Goal: Transaction & Acquisition: Book appointment/travel/reservation

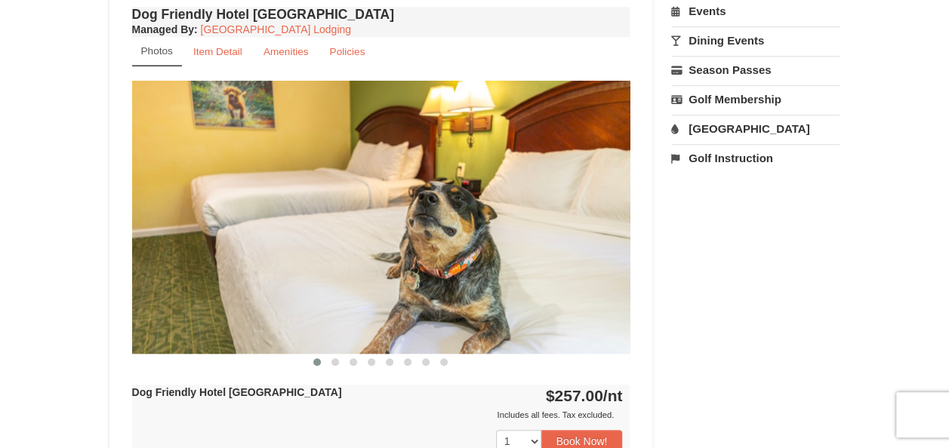
scroll to position [535, 0]
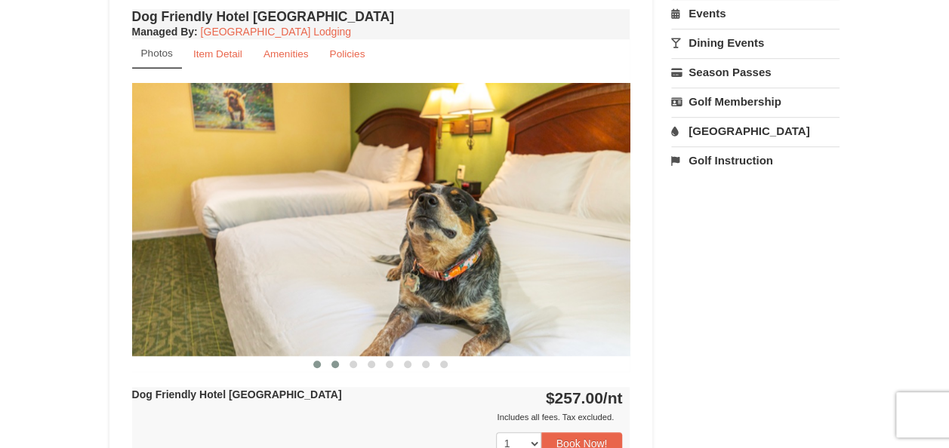
click at [337, 361] on span at bounding box center [335, 365] width 8 height 8
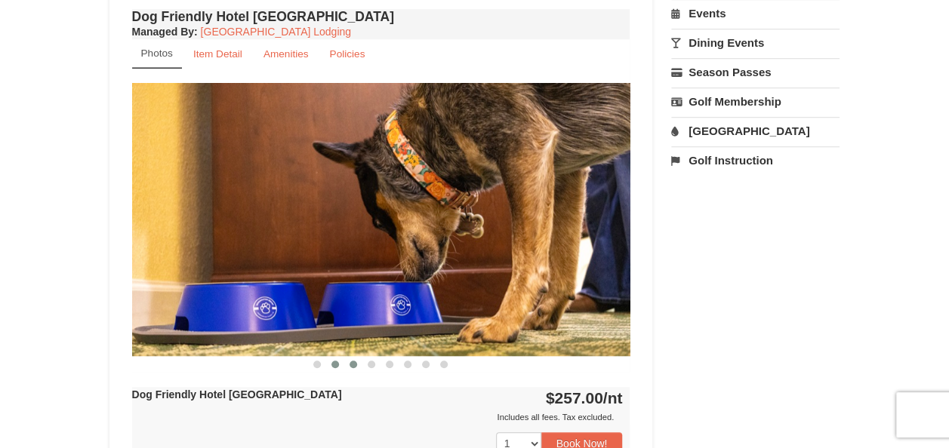
click at [357, 363] on button at bounding box center [353, 364] width 18 height 15
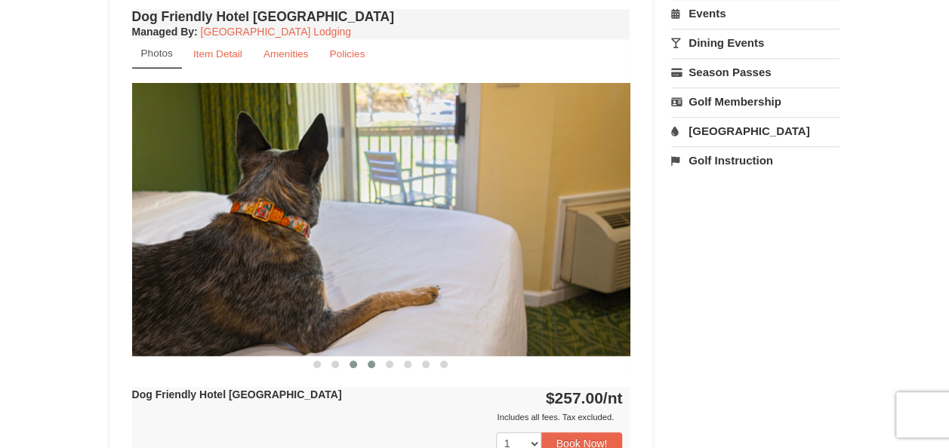
click at [370, 363] on span at bounding box center [372, 365] width 8 height 8
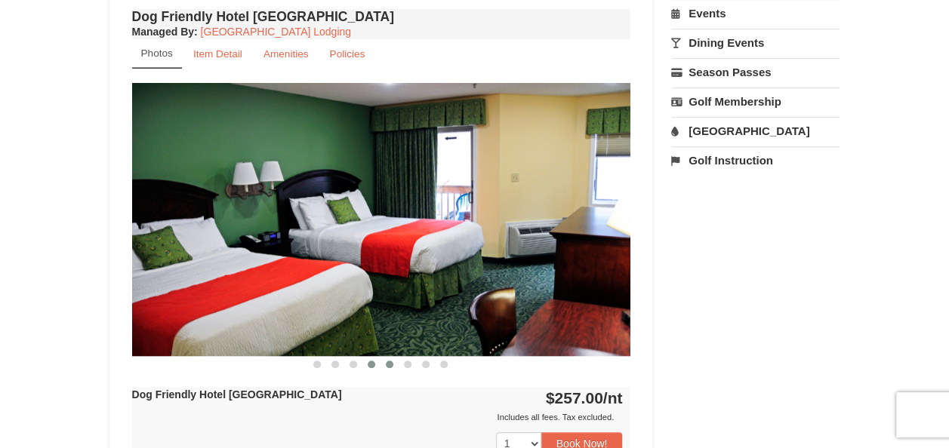
click at [391, 364] on span at bounding box center [390, 365] width 8 height 8
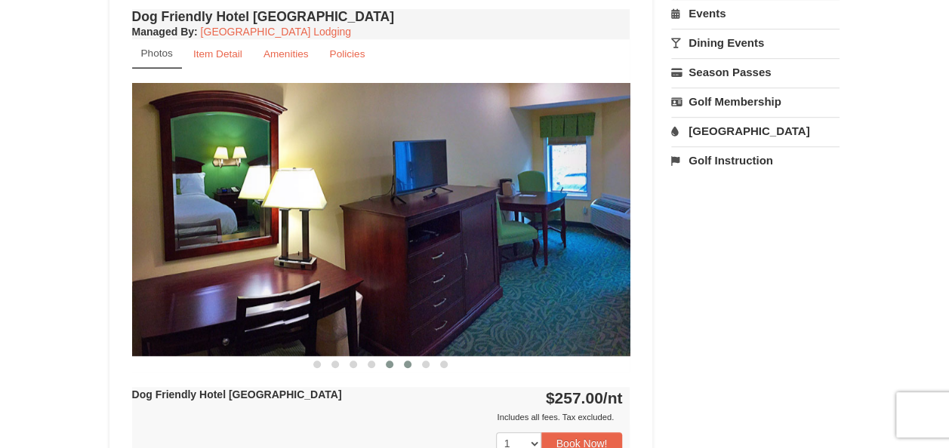
click at [408, 365] on span at bounding box center [408, 365] width 8 height 8
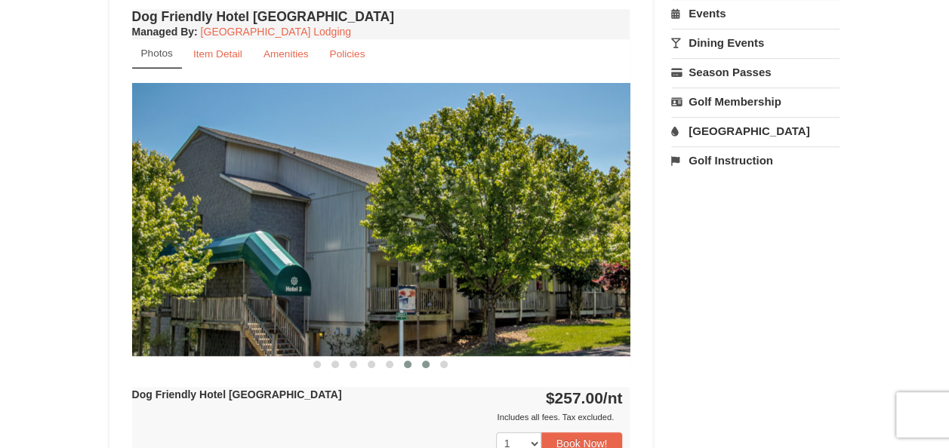
click at [426, 363] on span at bounding box center [426, 365] width 8 height 8
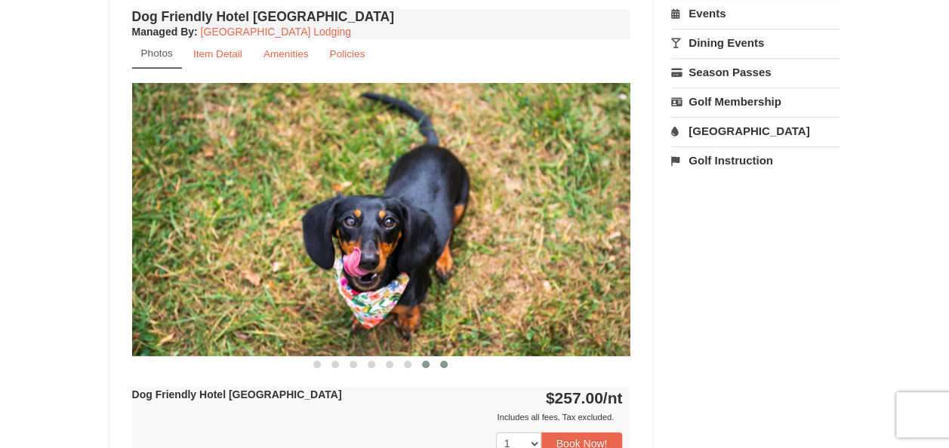
click at [449, 361] on button at bounding box center [444, 364] width 18 height 15
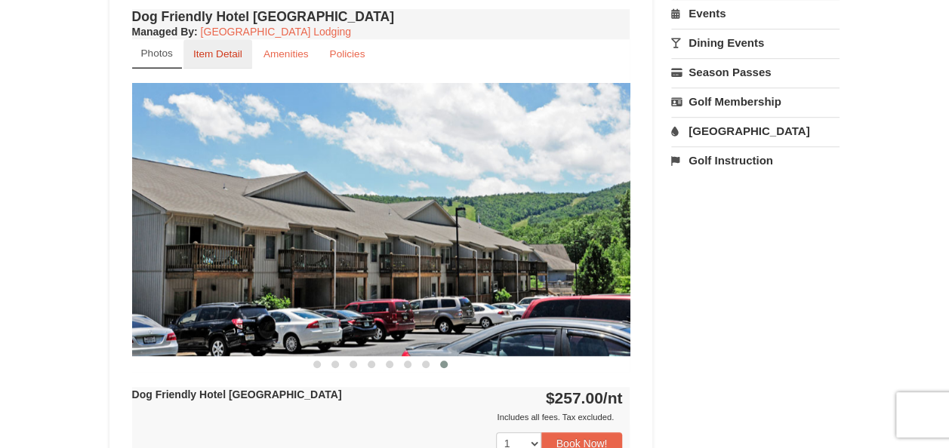
click at [226, 59] on link "Item Detail" at bounding box center [217, 53] width 69 height 29
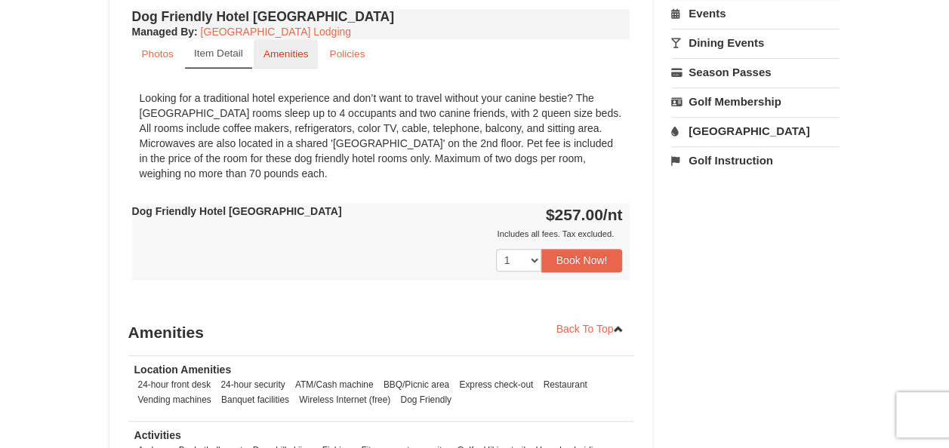
click at [282, 54] on small "Amenities" at bounding box center [285, 53] width 45 height 11
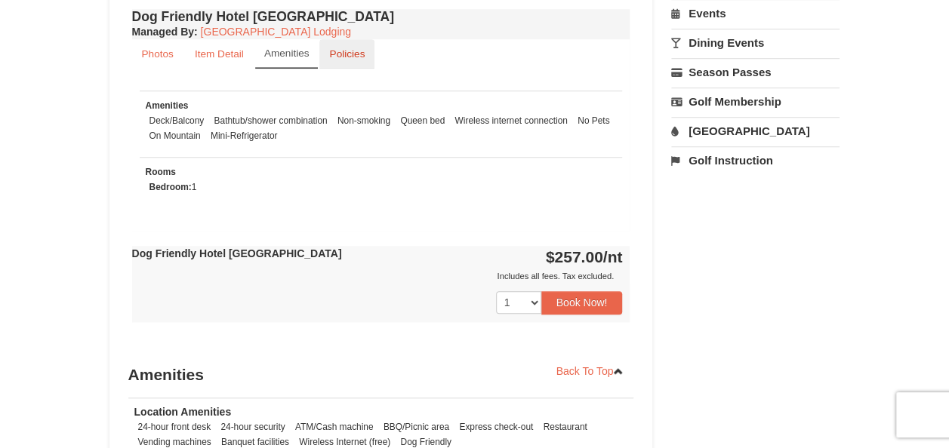
click at [341, 57] on small "Policies" at bounding box center [346, 53] width 35 height 11
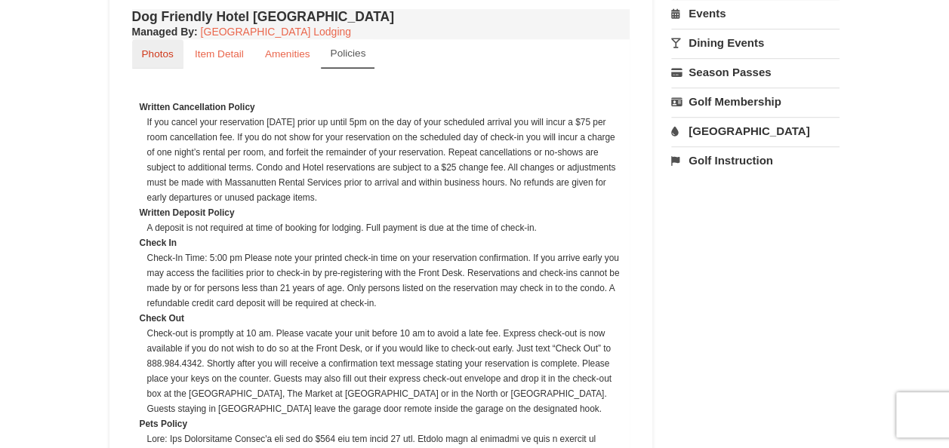
click at [157, 54] on small "Photos" at bounding box center [158, 53] width 32 height 11
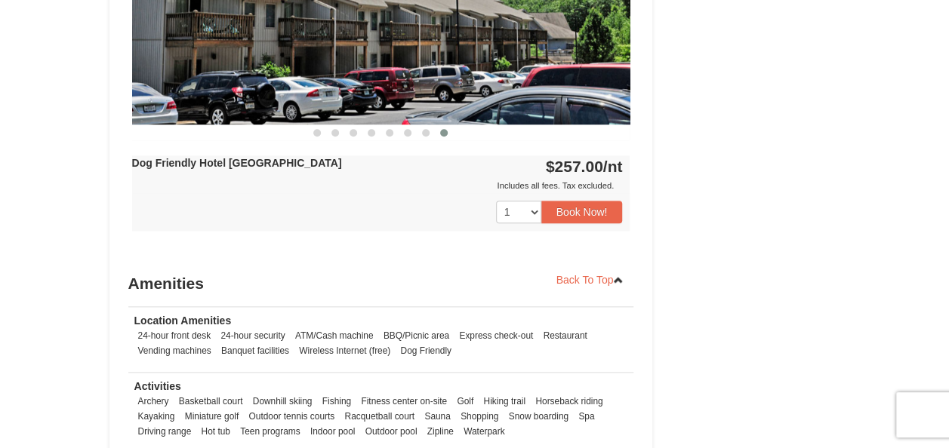
scroll to position [769, 0]
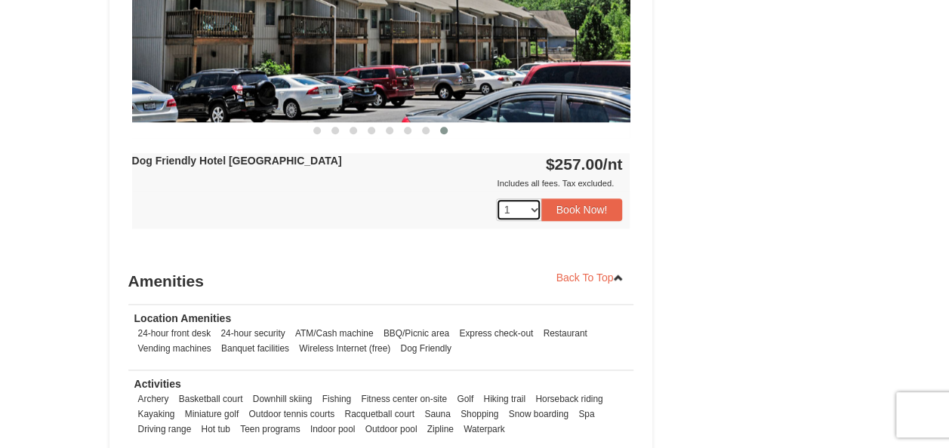
click at [532, 207] on select "1 2 3 4 5 6 7 8 9 10 11 12 13 14 15 16 17 18" at bounding box center [518, 209] width 45 height 23
click at [574, 212] on button "Book Now!" at bounding box center [582, 209] width 82 height 23
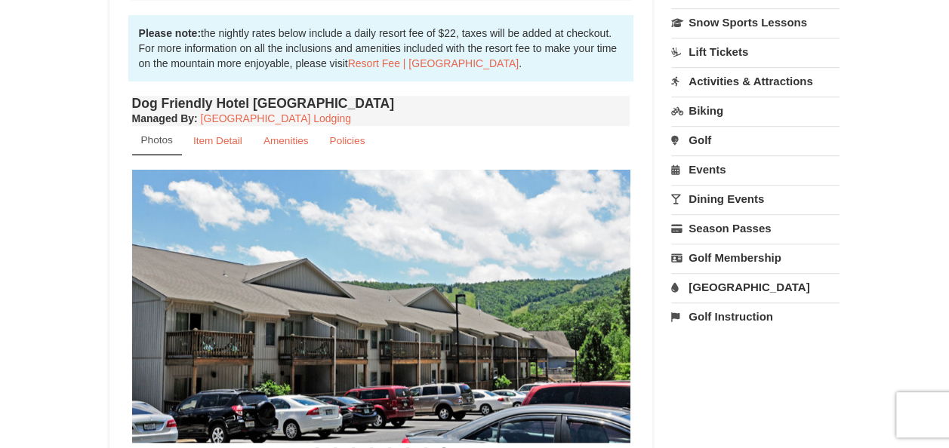
scroll to position [132, 0]
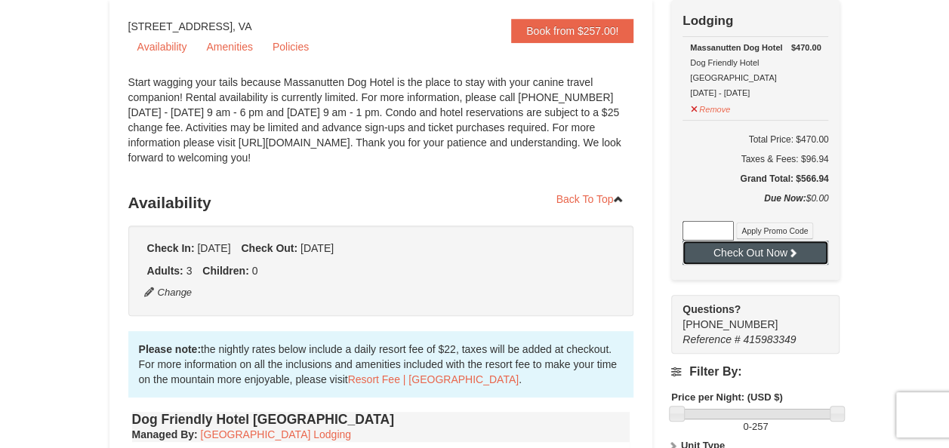
click at [759, 241] on button "Check Out Now" at bounding box center [755, 253] width 146 height 24
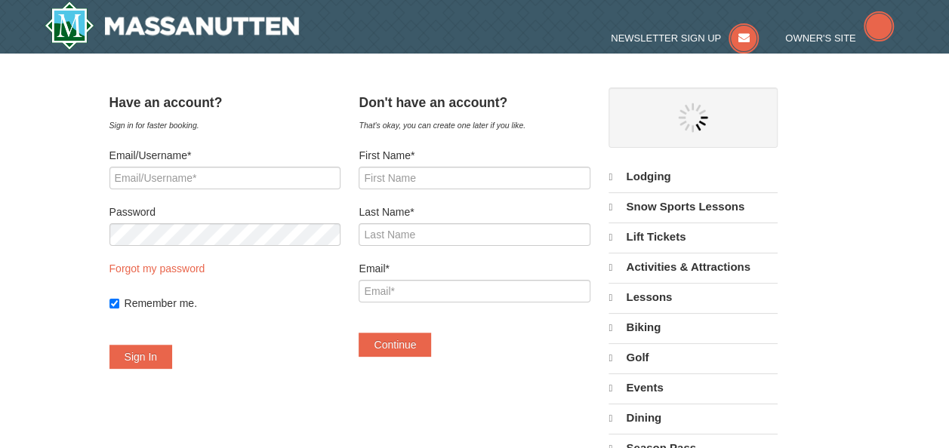
select select "9"
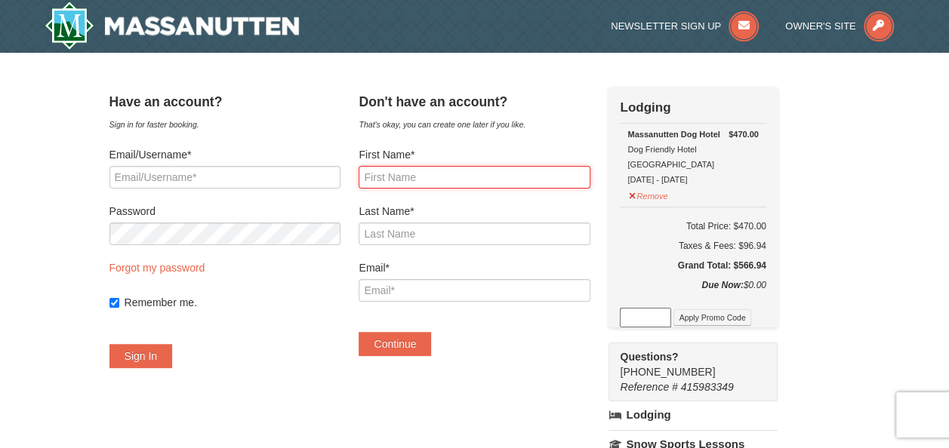
click at [396, 175] on input "First Name*" at bounding box center [473, 177] width 231 height 23
type input "William"
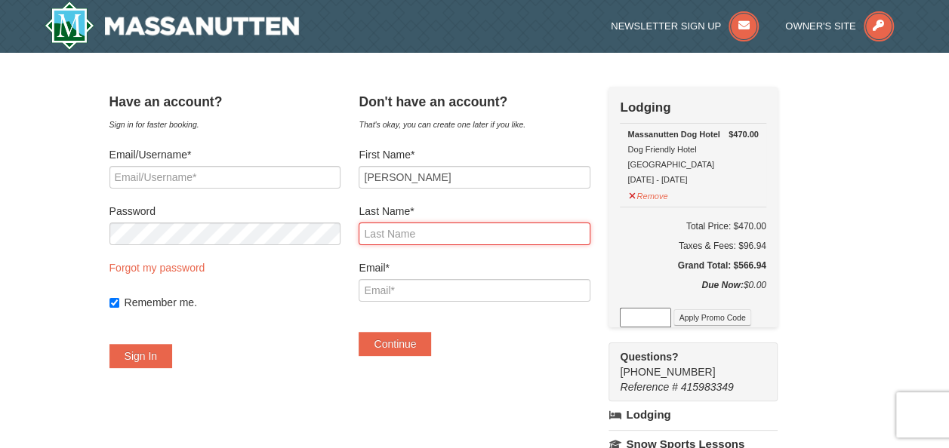
type input "Nicholas"
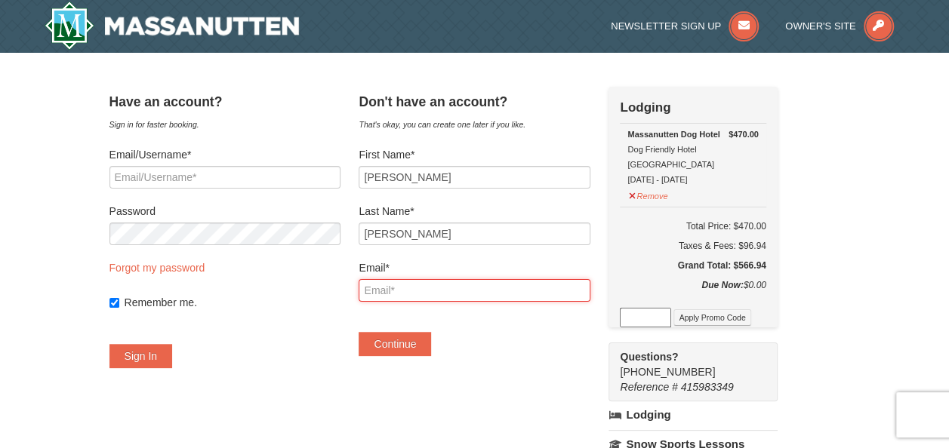
type input "bgator1@aol.com"
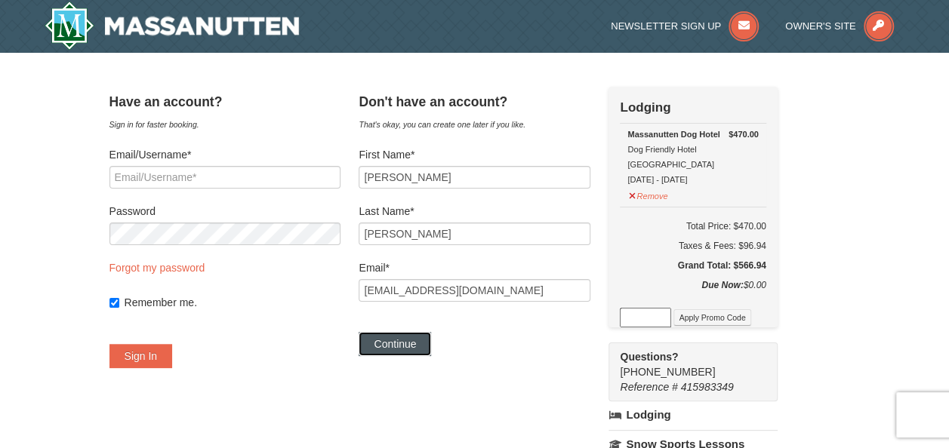
click at [411, 342] on button "Continue" at bounding box center [394, 344] width 72 height 24
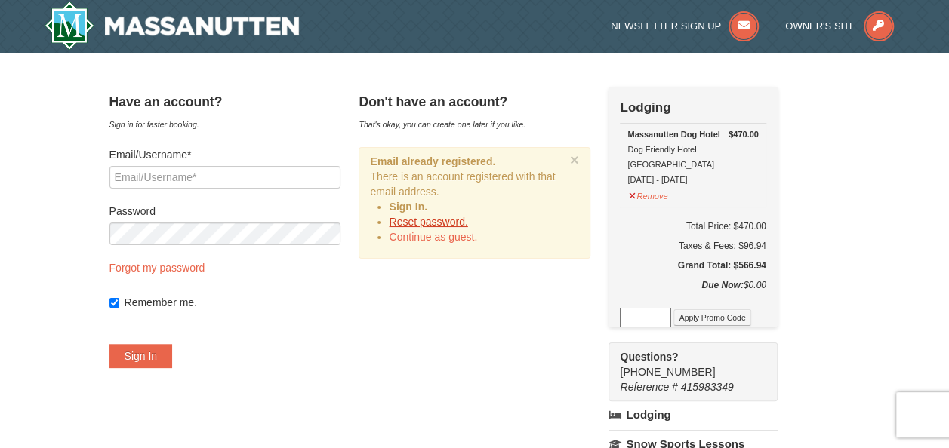
click at [431, 219] on link "Reset password." at bounding box center [428, 222] width 78 height 12
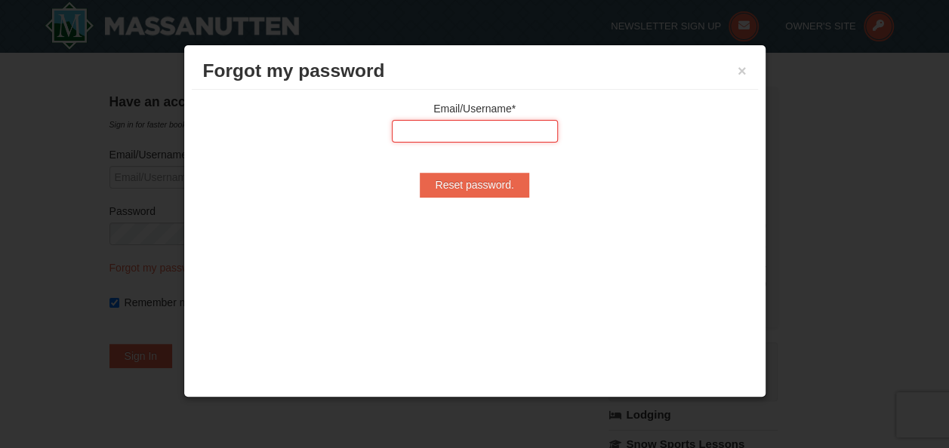
click at [426, 131] on input "text" at bounding box center [475, 131] width 166 height 23
type input "bgator1@aol.com"
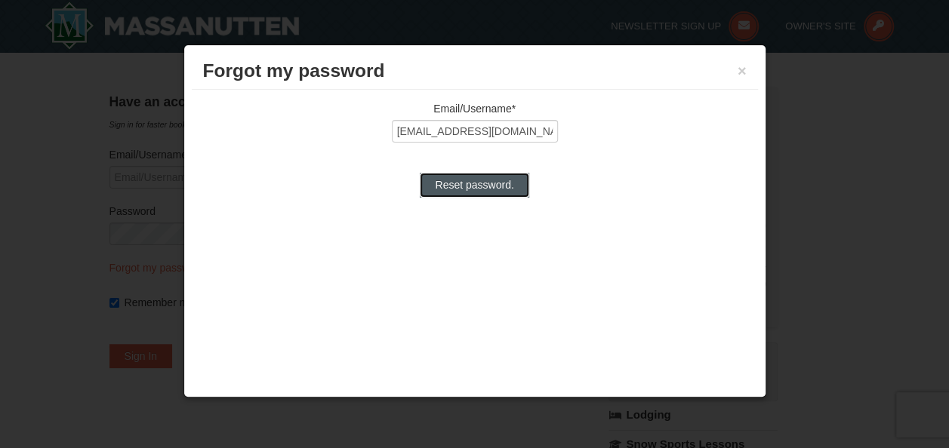
click at [469, 187] on input "Reset password." at bounding box center [474, 185] width 109 height 24
type input "Processing..."
type input "bgator1@aol.com"
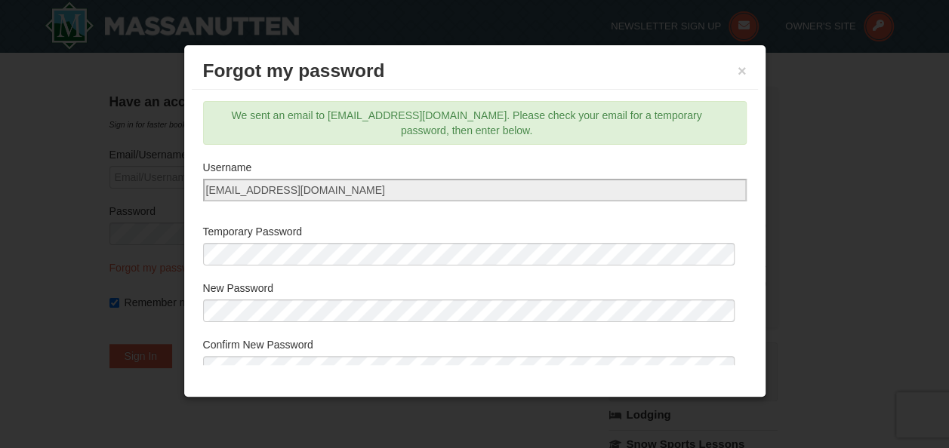
click at [133, 66] on div at bounding box center [474, 224] width 949 height 448
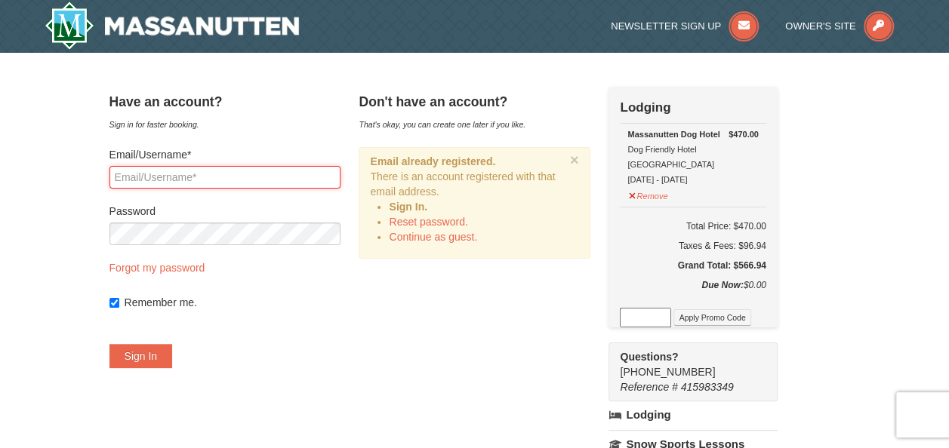
click at [229, 172] on input "Email/Username*" at bounding box center [224, 177] width 231 height 23
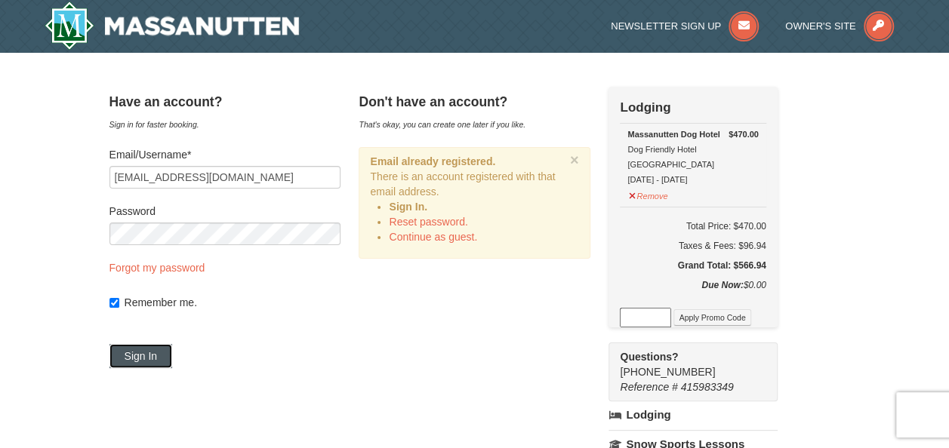
click at [154, 358] on button "Sign In" at bounding box center [140, 356] width 63 height 24
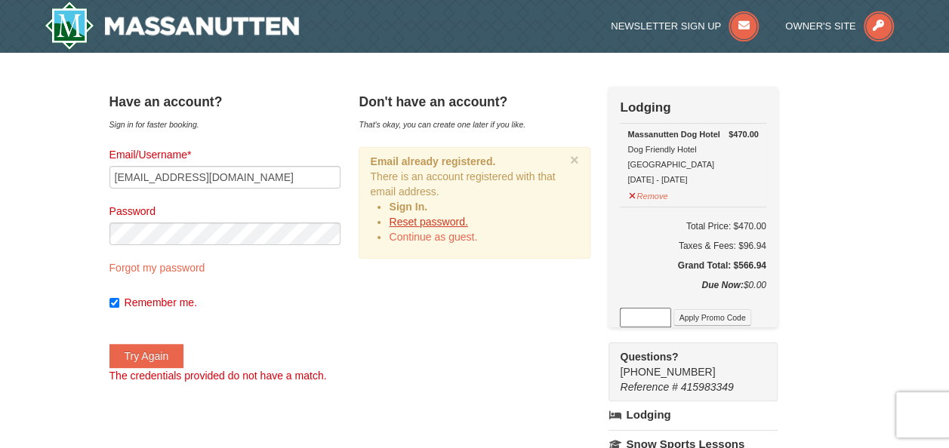
click at [427, 226] on link "Reset password." at bounding box center [428, 222] width 78 height 12
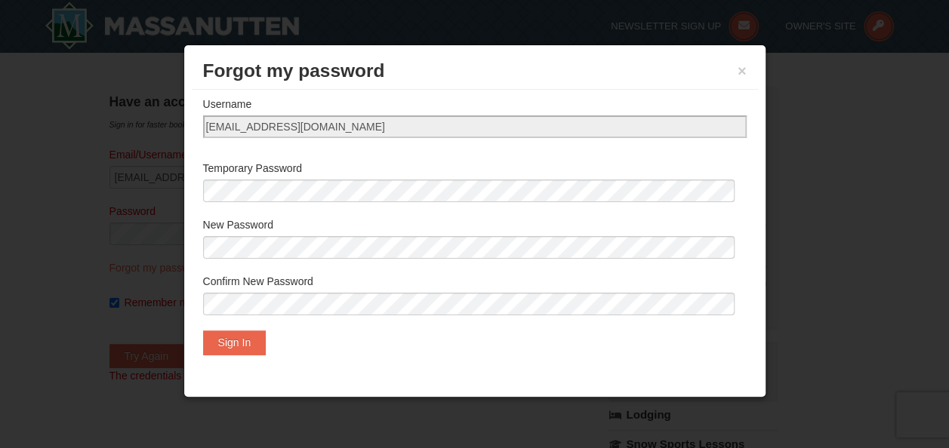
scroll to position [65, 0]
click at [232, 339] on button "Sign In" at bounding box center [234, 341] width 63 height 24
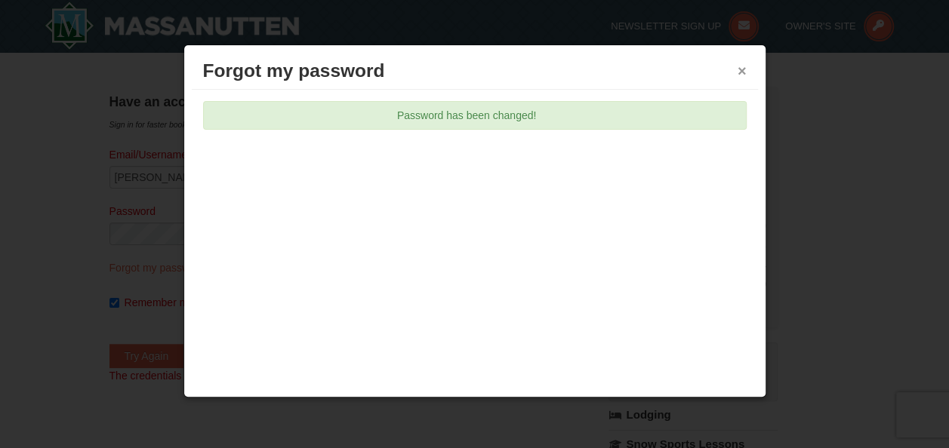
click at [738, 69] on button "×" at bounding box center [741, 70] width 9 height 15
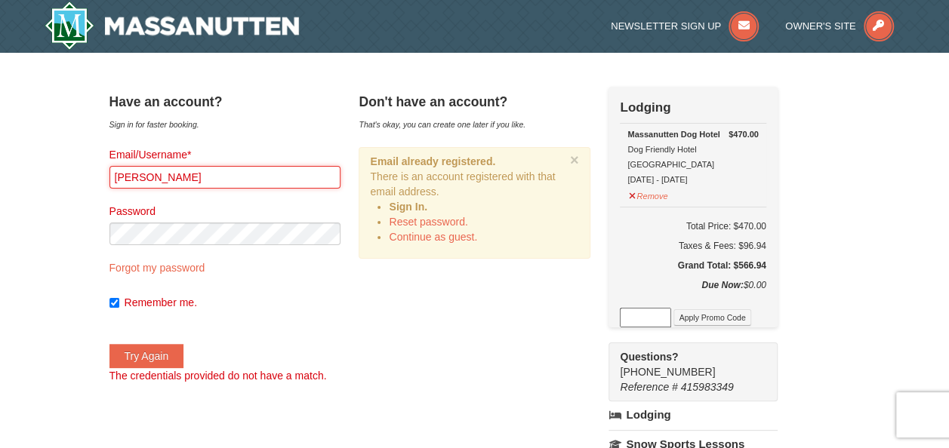
click at [236, 178] on input "Nicholas" at bounding box center [224, 177] width 231 height 23
type input "N"
type input "bgator1@aol.com"
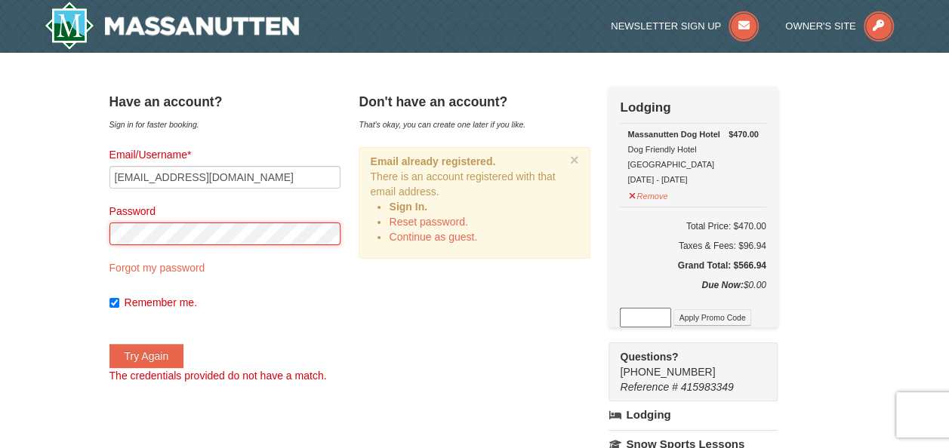
click at [109, 344] on button "Try Again" at bounding box center [146, 356] width 75 height 24
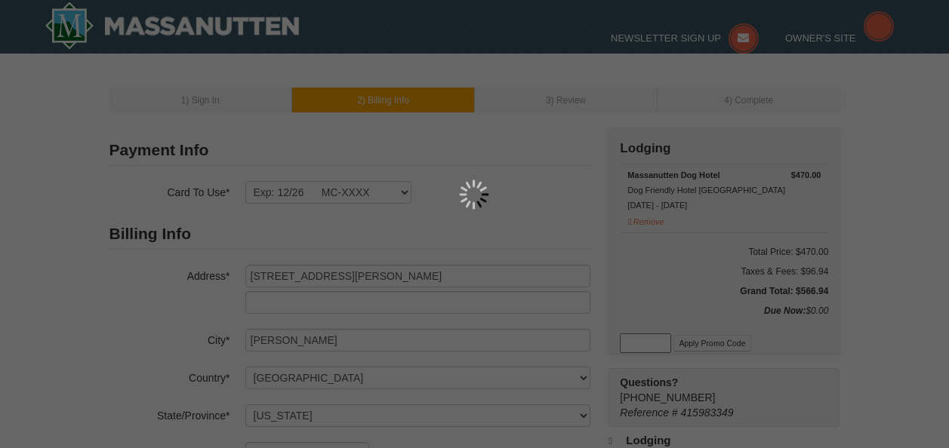
select select "NJ"
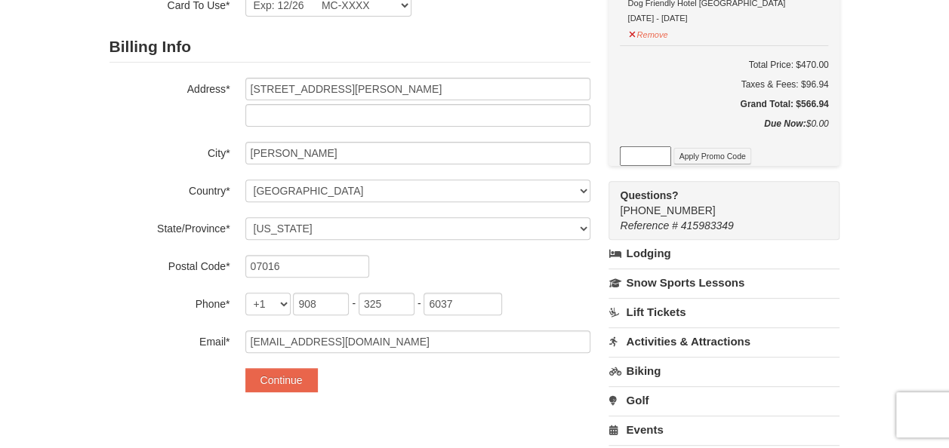
scroll to position [187, 0]
click at [289, 374] on button "Continue" at bounding box center [281, 380] width 72 height 24
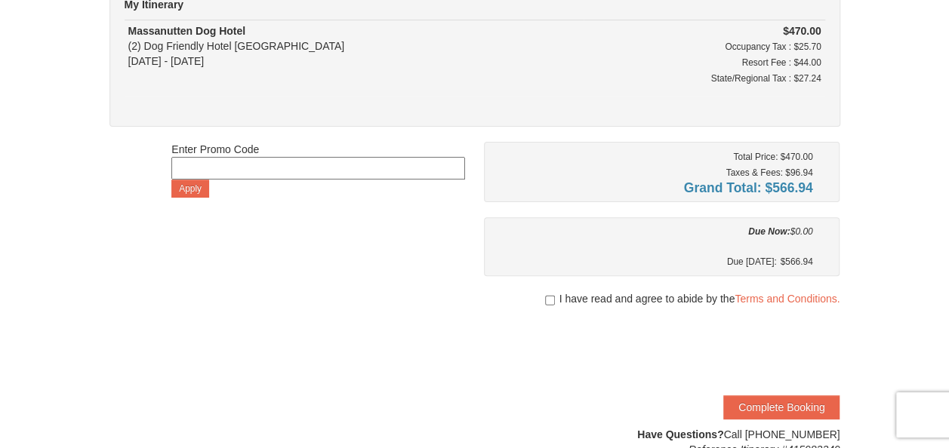
scroll to position [192, 0]
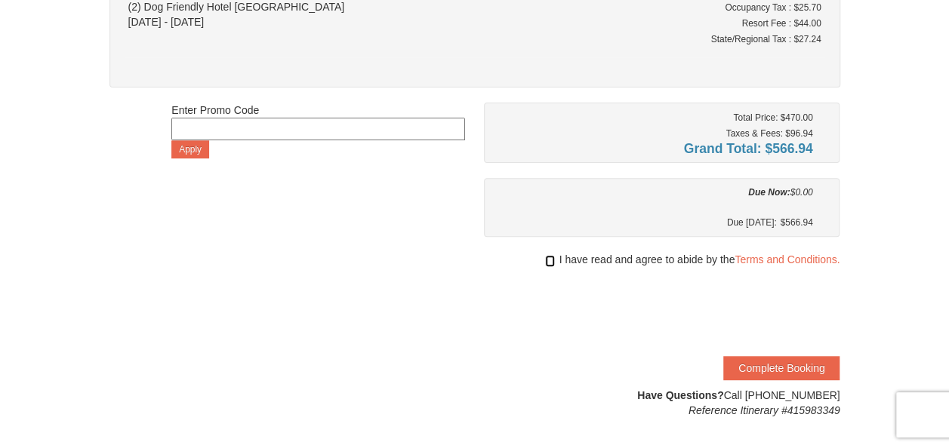
click at [546, 260] on input "checkbox" at bounding box center [550, 261] width 10 height 12
checkbox input "true"
click at [776, 368] on button "Complete Booking" at bounding box center [781, 368] width 116 height 24
